Goal: Task Accomplishment & Management: Use online tool/utility

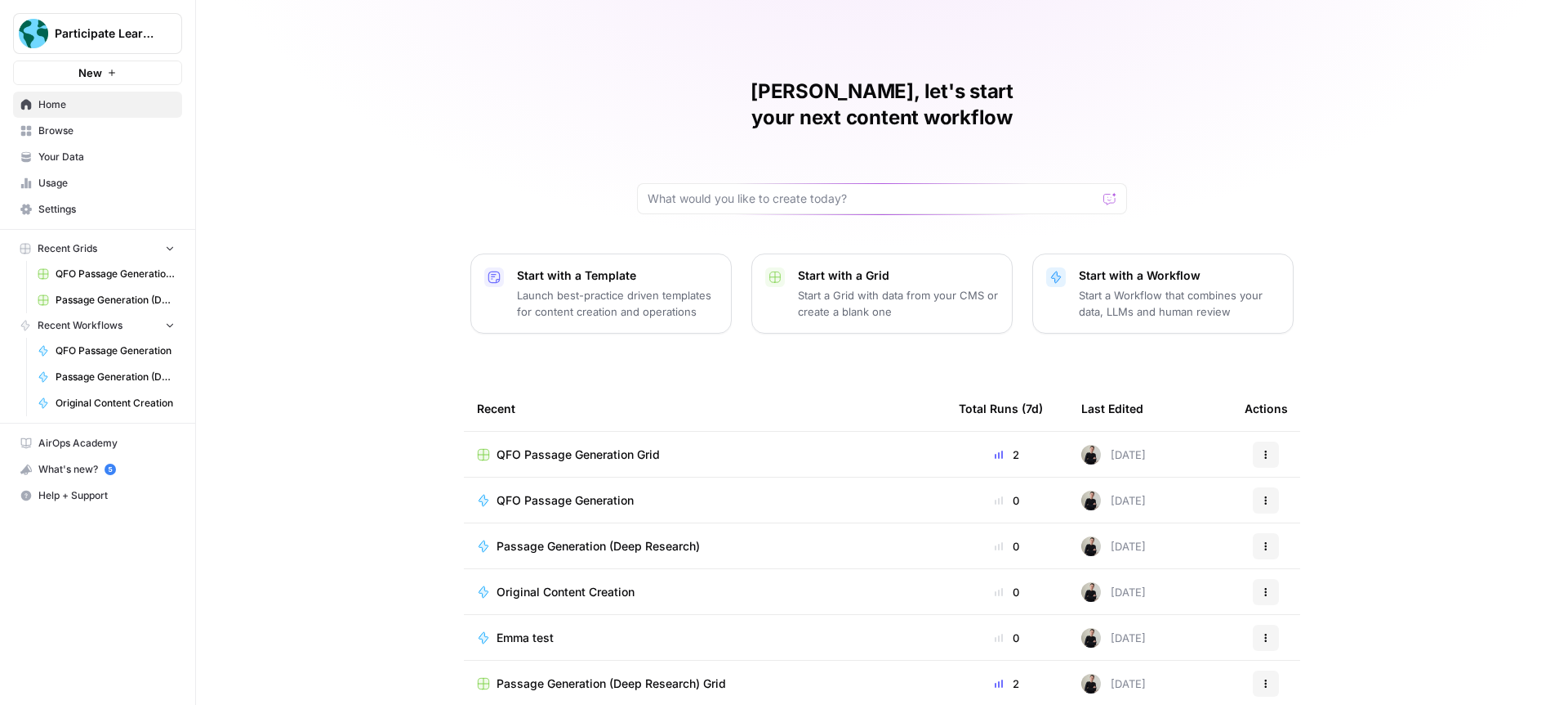
click at [94, 133] on span "Browse" at bounding box center [107, 131] width 137 height 15
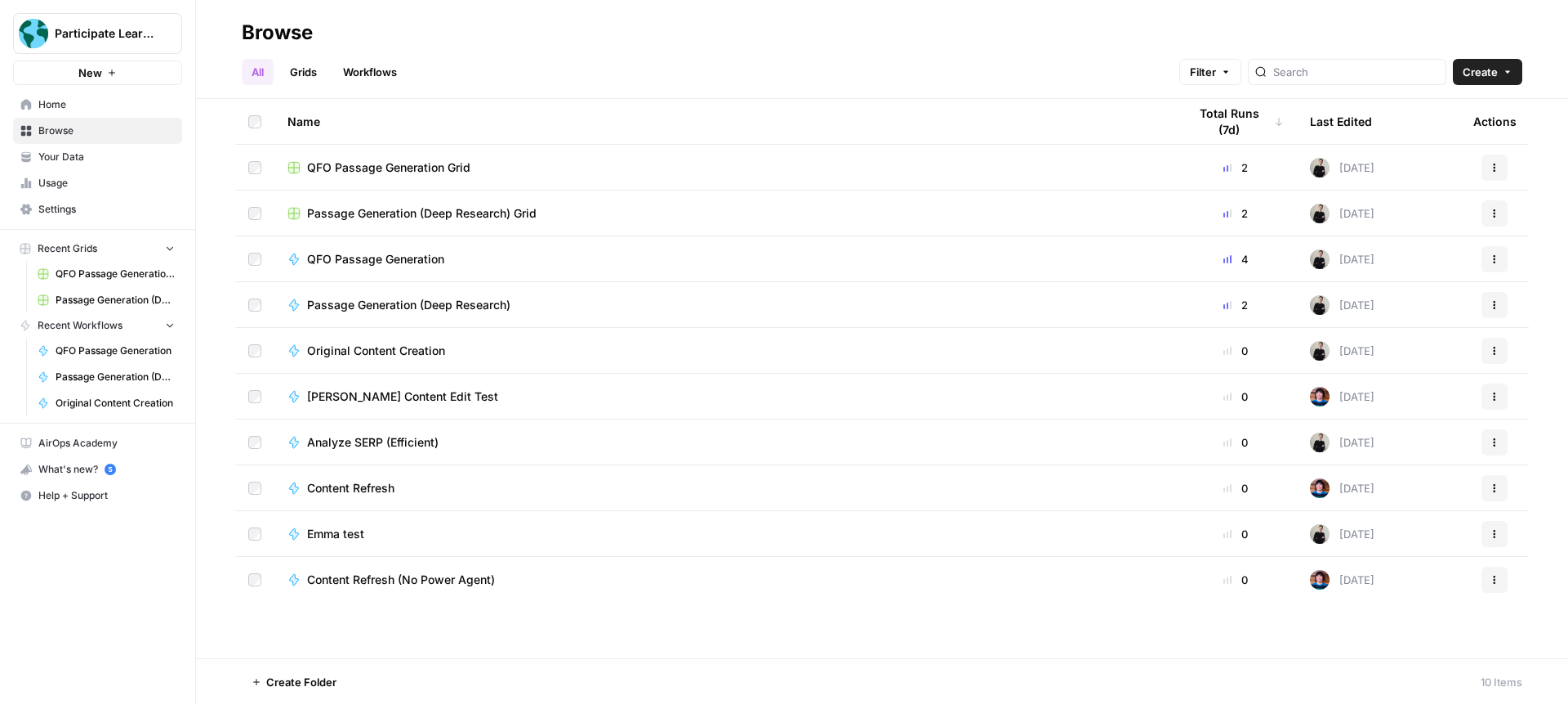
click at [308, 65] on link "Grids" at bounding box center [303, 71] width 46 height 26
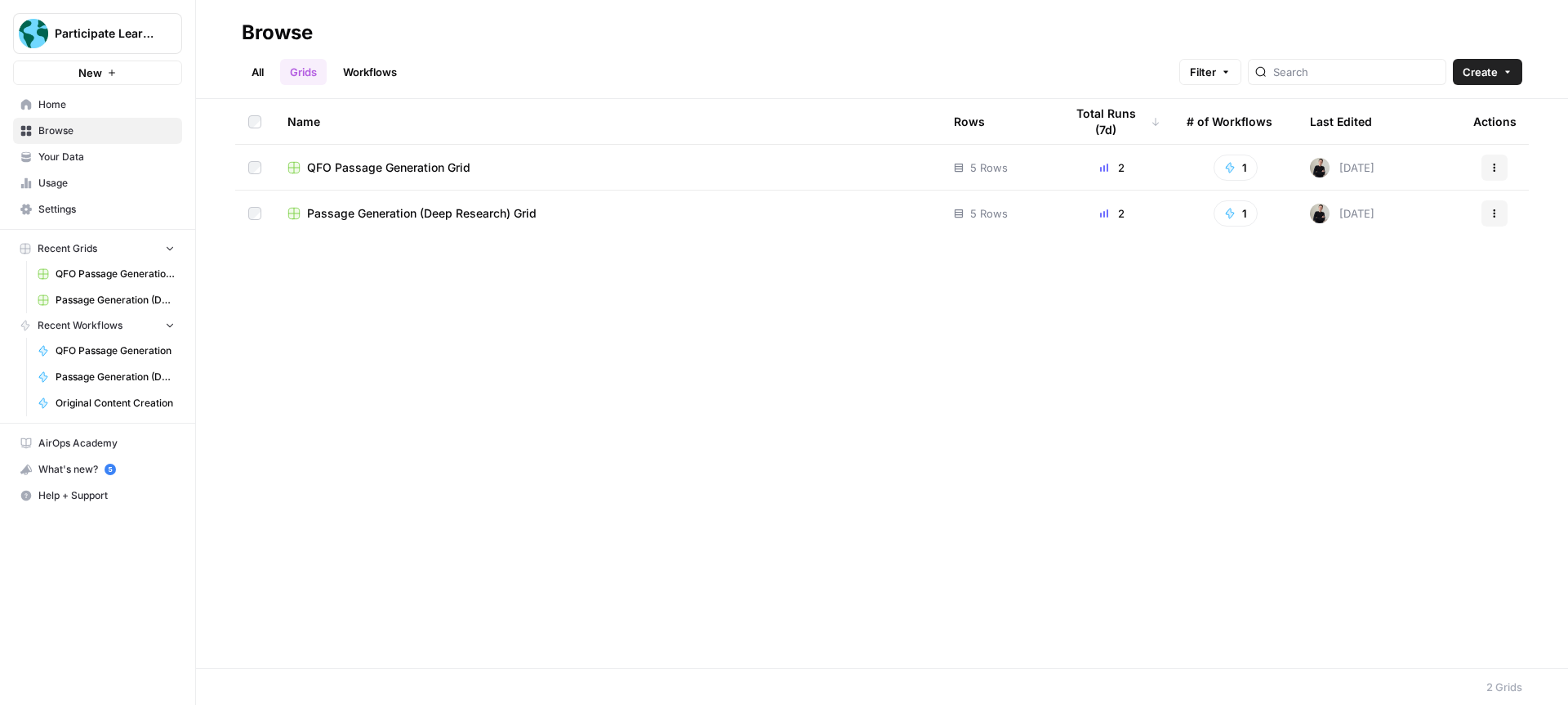
click at [107, 35] on span "Participate Learning" at bounding box center [104, 33] width 99 height 16
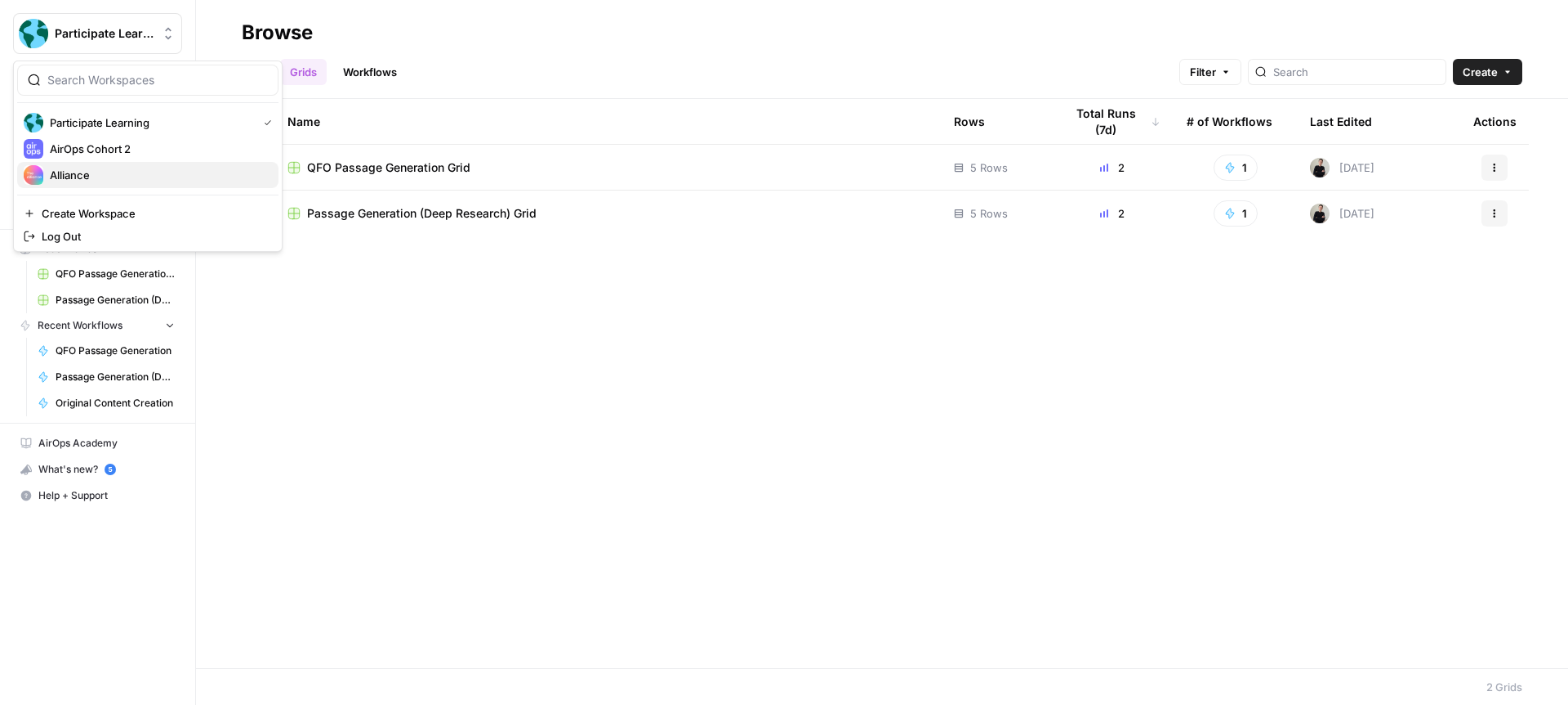
click at [108, 176] on span "Alliance" at bounding box center [157, 175] width 216 height 16
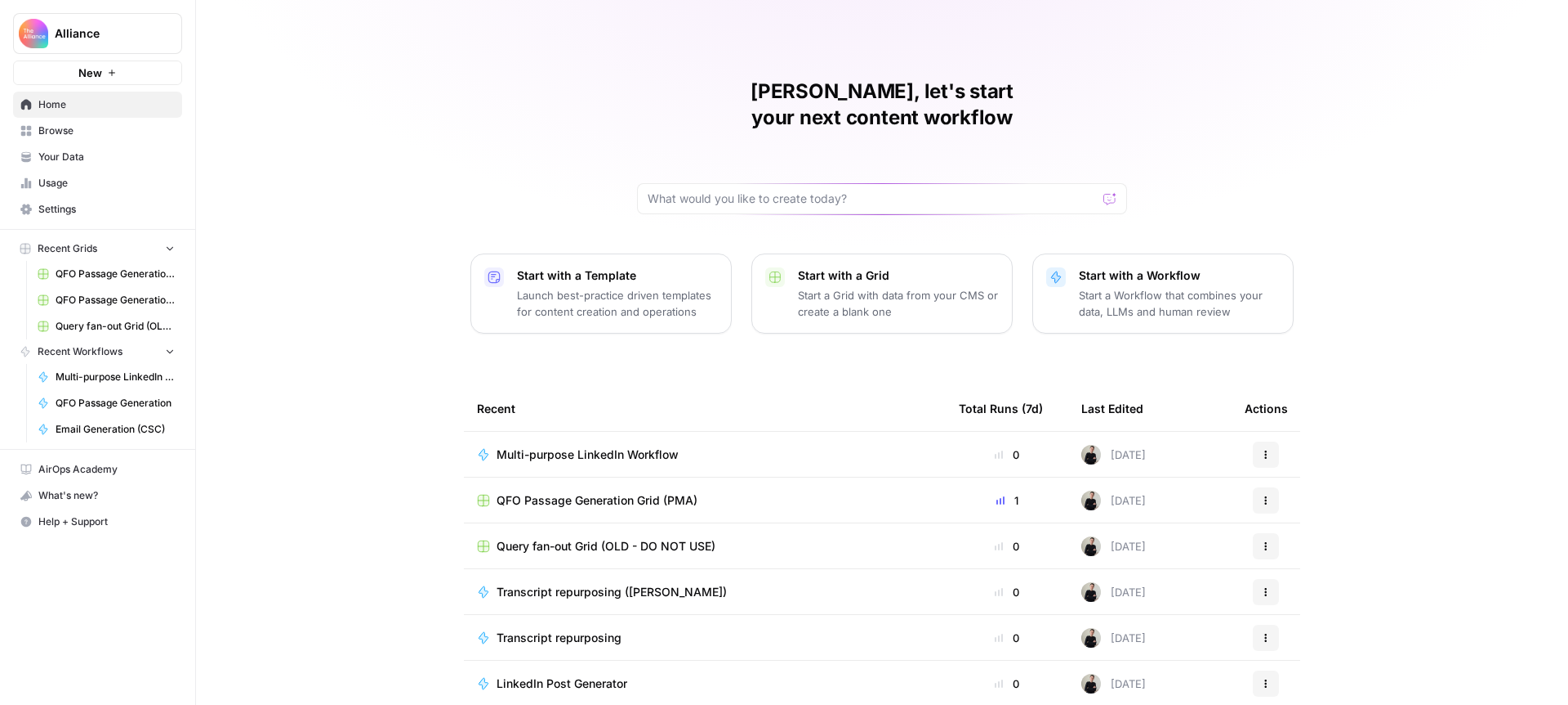
click at [72, 135] on span "Browse" at bounding box center [107, 131] width 137 height 15
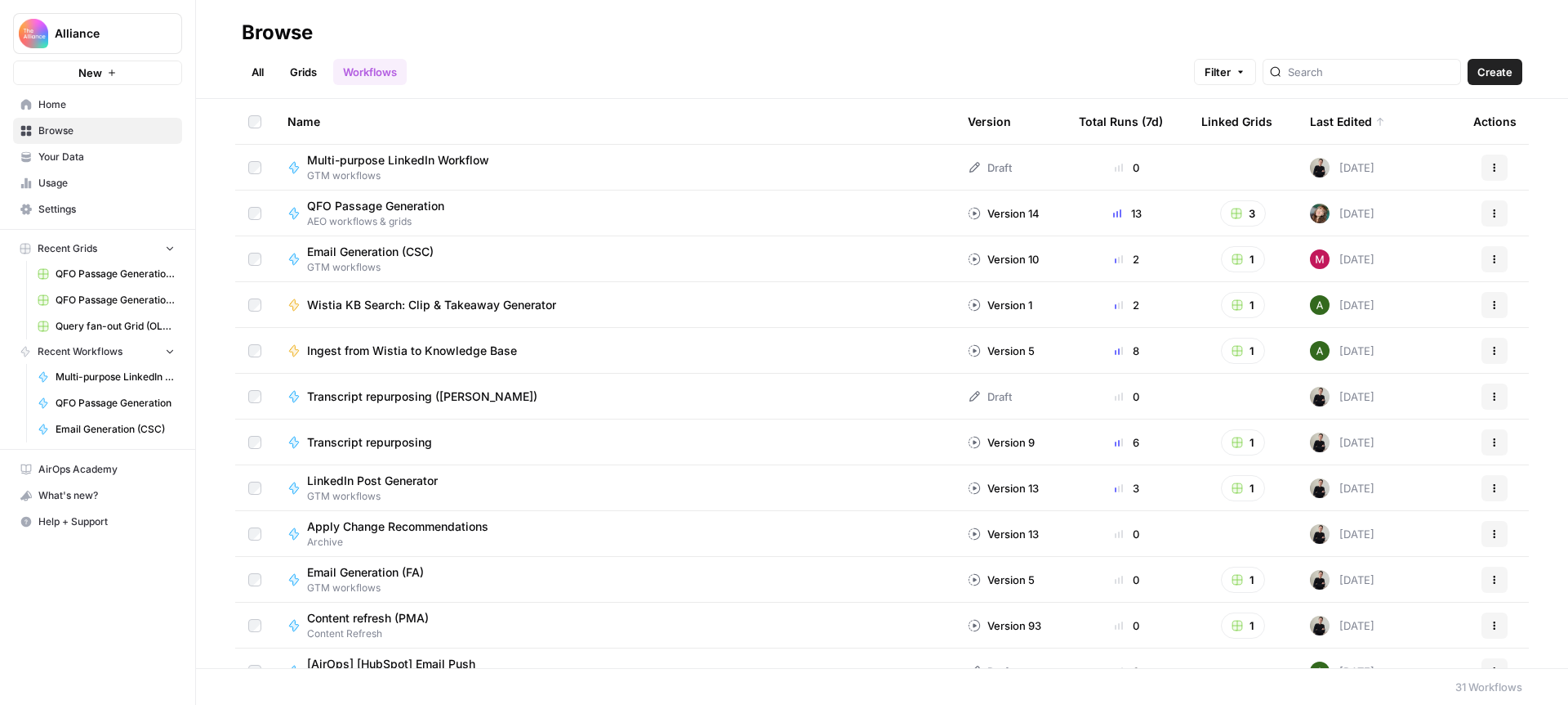
drag, startPoint x: 297, startPoint y: 61, endPoint x: 395, endPoint y: 94, distance: 103.4
click at [296, 61] on link "Grids" at bounding box center [303, 71] width 46 height 26
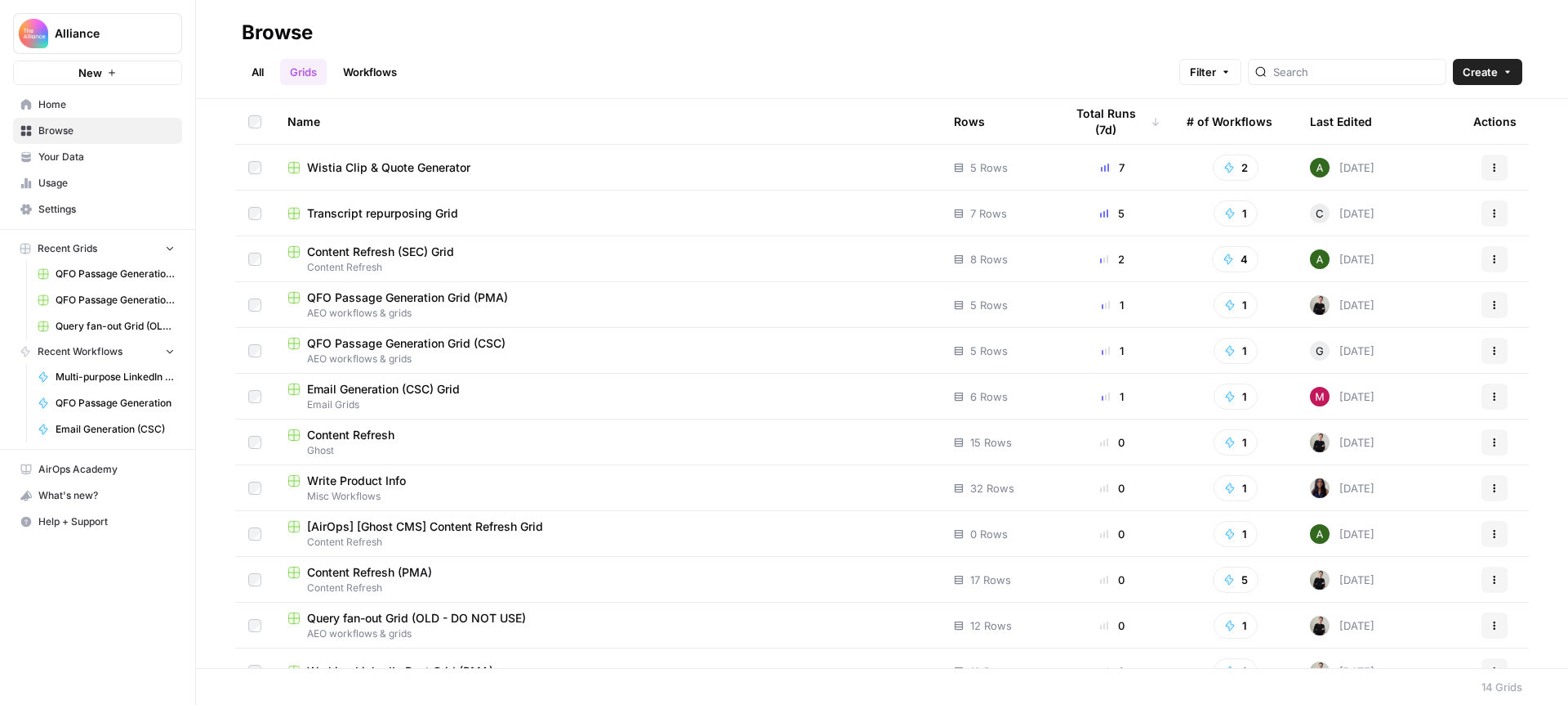
click at [424, 245] on span "Content Refresh (SEC) Grid" at bounding box center [380, 251] width 147 height 16
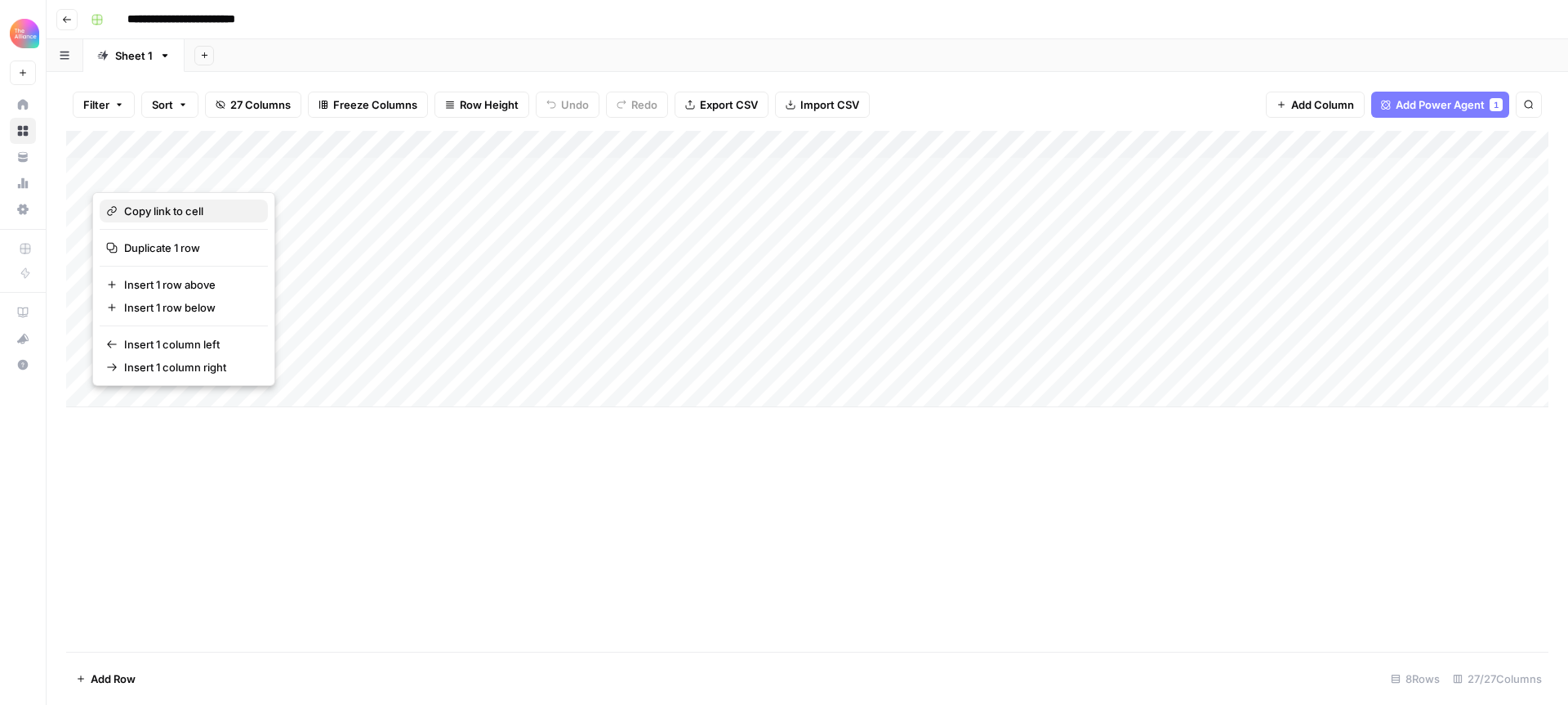
click at [194, 212] on span "Copy link to cell" at bounding box center [190, 211] width 131 height 16
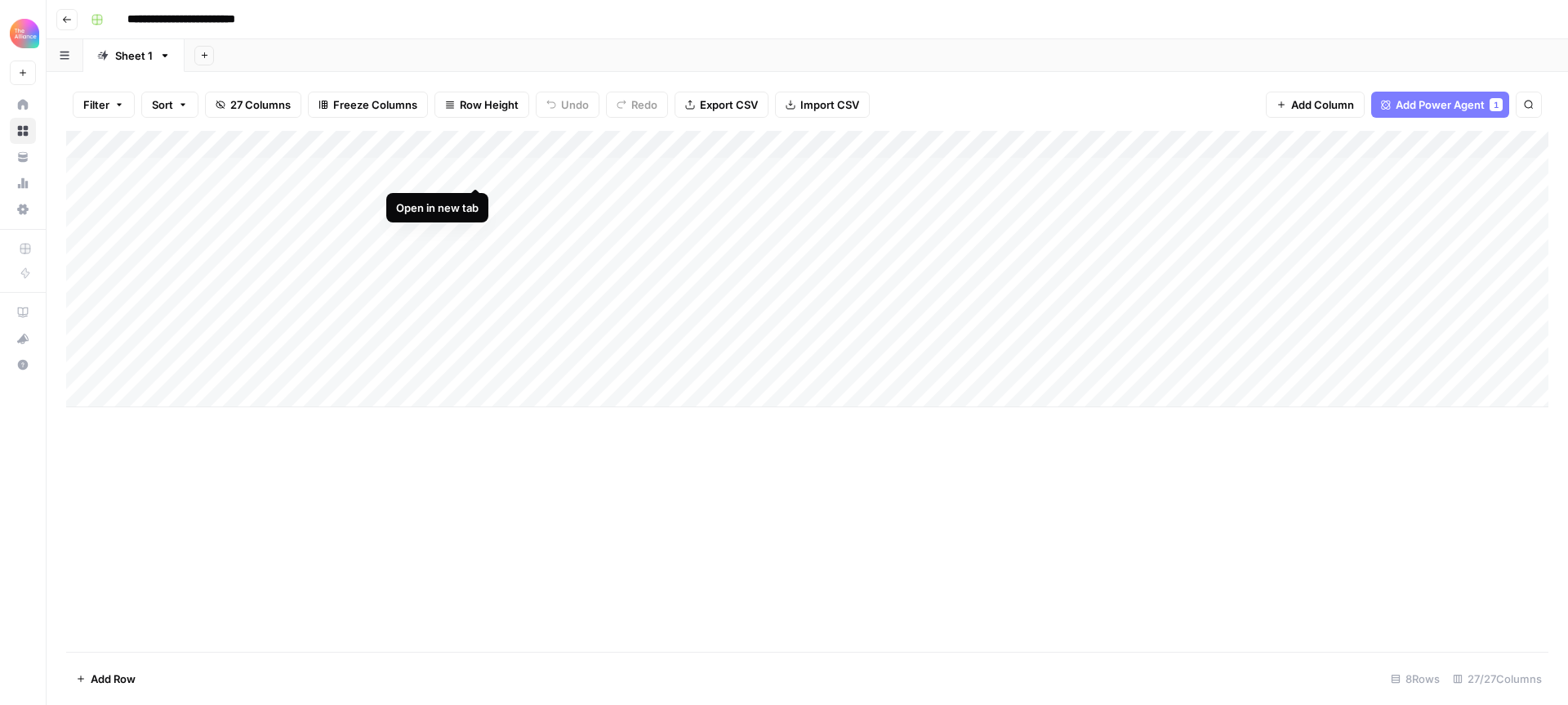
click at [478, 170] on div "Add Column" at bounding box center [808, 268] width 1483 height 276
click at [475, 197] on div "Add Column" at bounding box center [808, 268] width 1483 height 276
click at [473, 227] on div "Add Column" at bounding box center [808, 268] width 1483 height 276
click at [476, 249] on div "Add Column" at bounding box center [808, 268] width 1483 height 276
click at [472, 282] on div "Add Column" at bounding box center [808, 268] width 1483 height 276
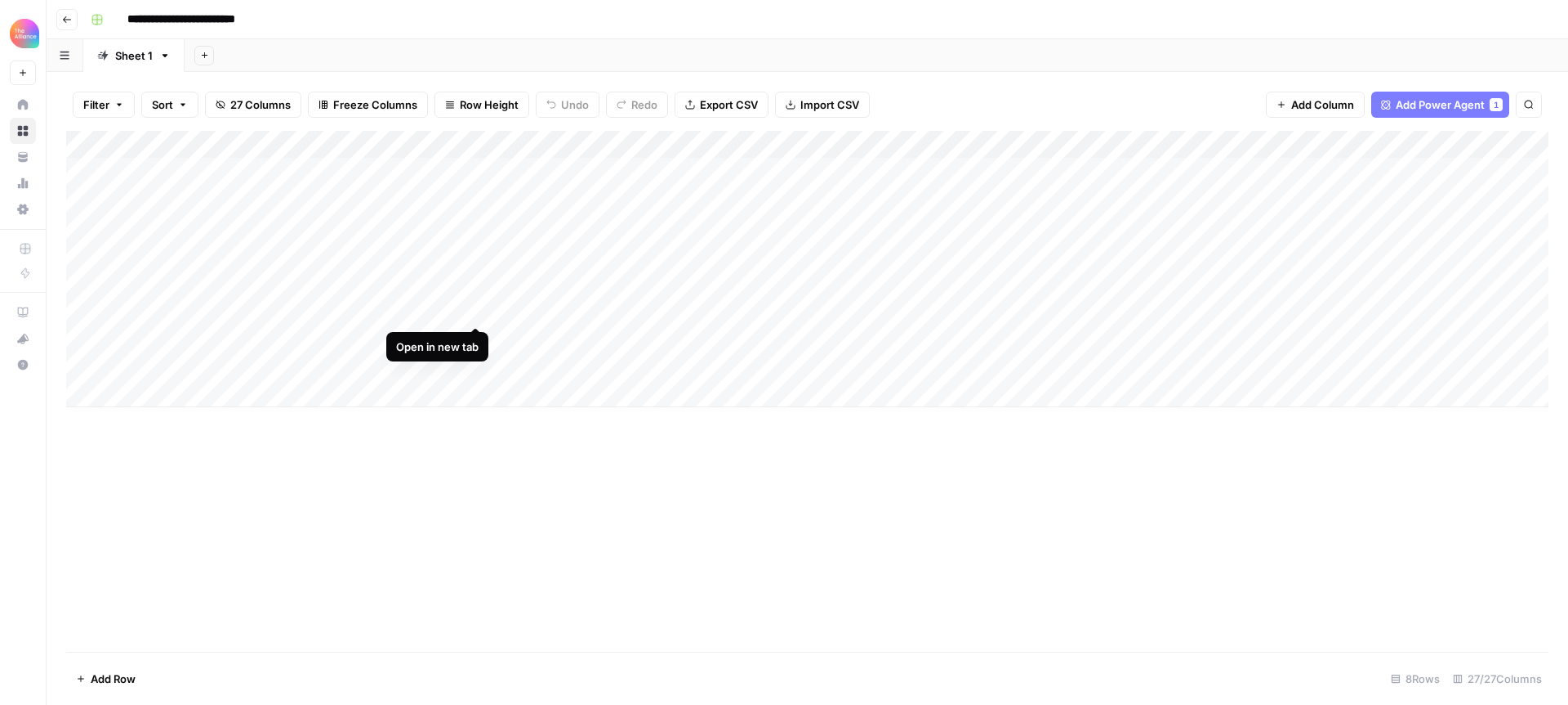
click at [478, 308] on div "Add Column" at bounding box center [808, 268] width 1483 height 276
click at [479, 338] on div "Add Column" at bounding box center [808, 268] width 1483 height 276
